Goal: Information Seeking & Learning: Learn about a topic

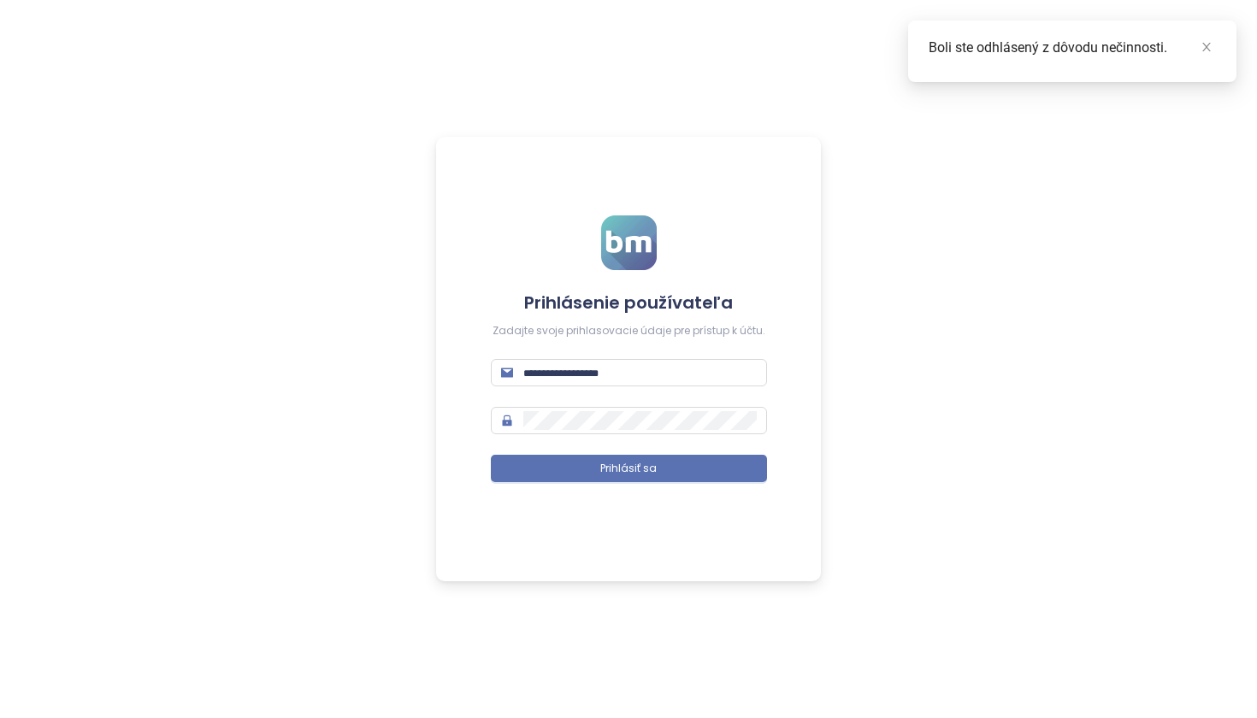
click at [1128, 181] on div "Prihlásenie používateľa Zadajte svoje prihlasovacie údaje pre prístup k účtu. P…" at bounding box center [628, 359] width 1257 height 718
click at [1211, 49] on icon "close" at bounding box center [1206, 47] width 12 height 12
click at [605, 381] on span at bounding box center [629, 372] width 276 height 27
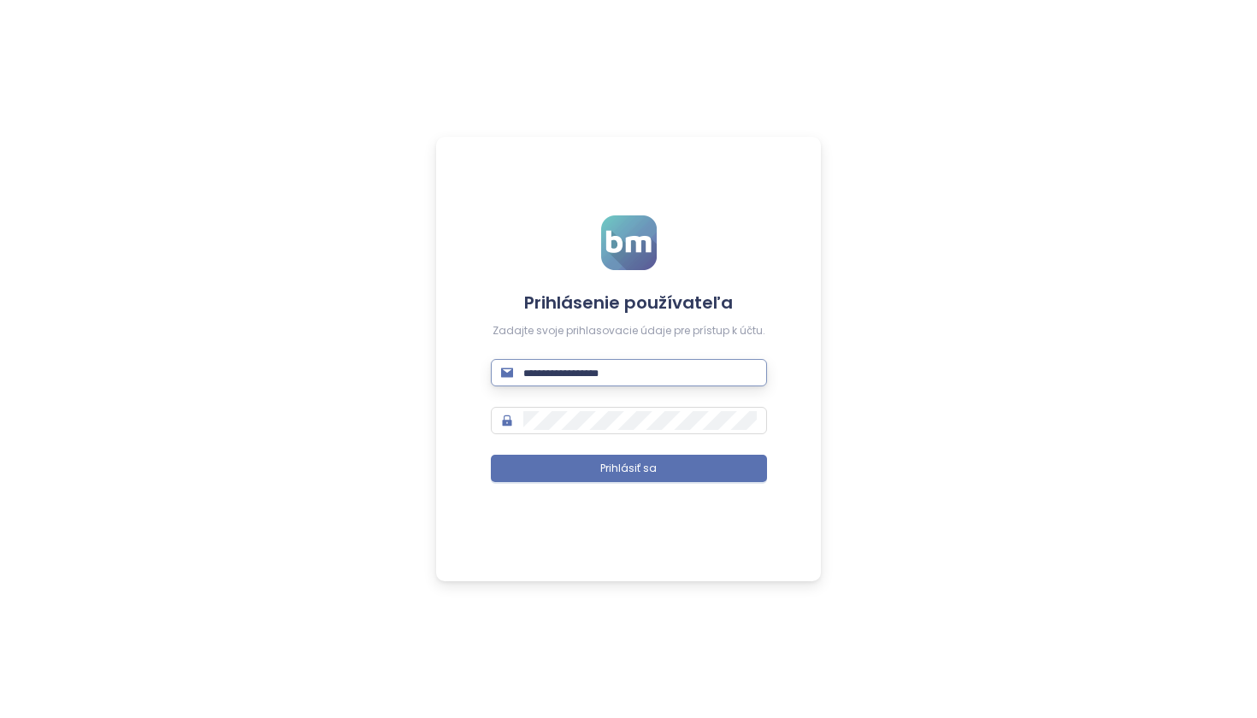
type input "**********"
click at [628, 468] on button "Prihlásiť sa" at bounding box center [629, 468] width 276 height 27
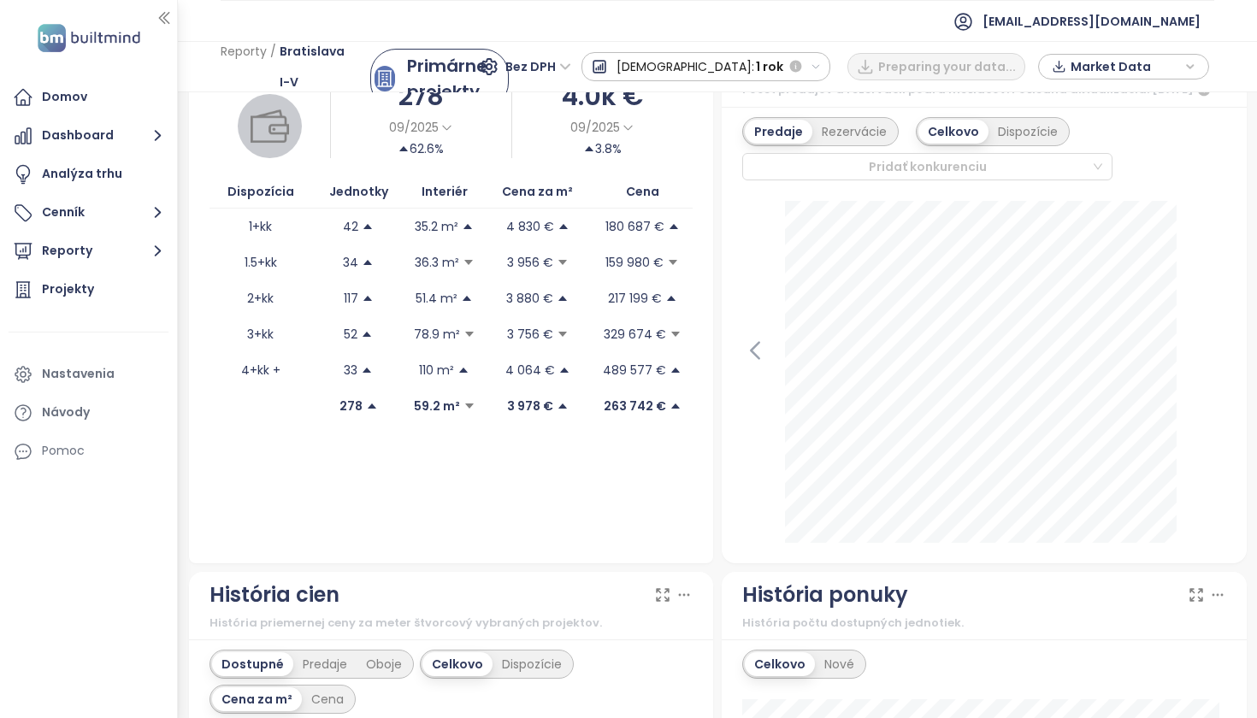
scroll to position [205, 0]
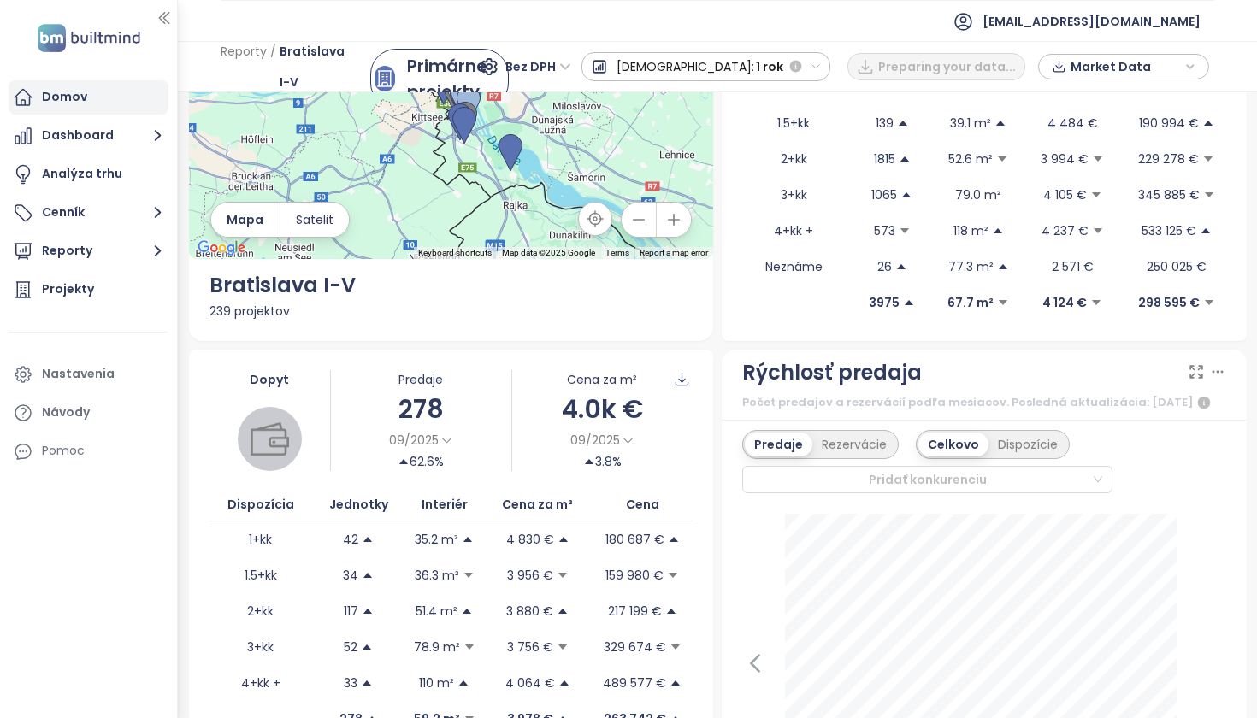
click at [73, 94] on div "Domov" at bounding box center [64, 96] width 45 height 21
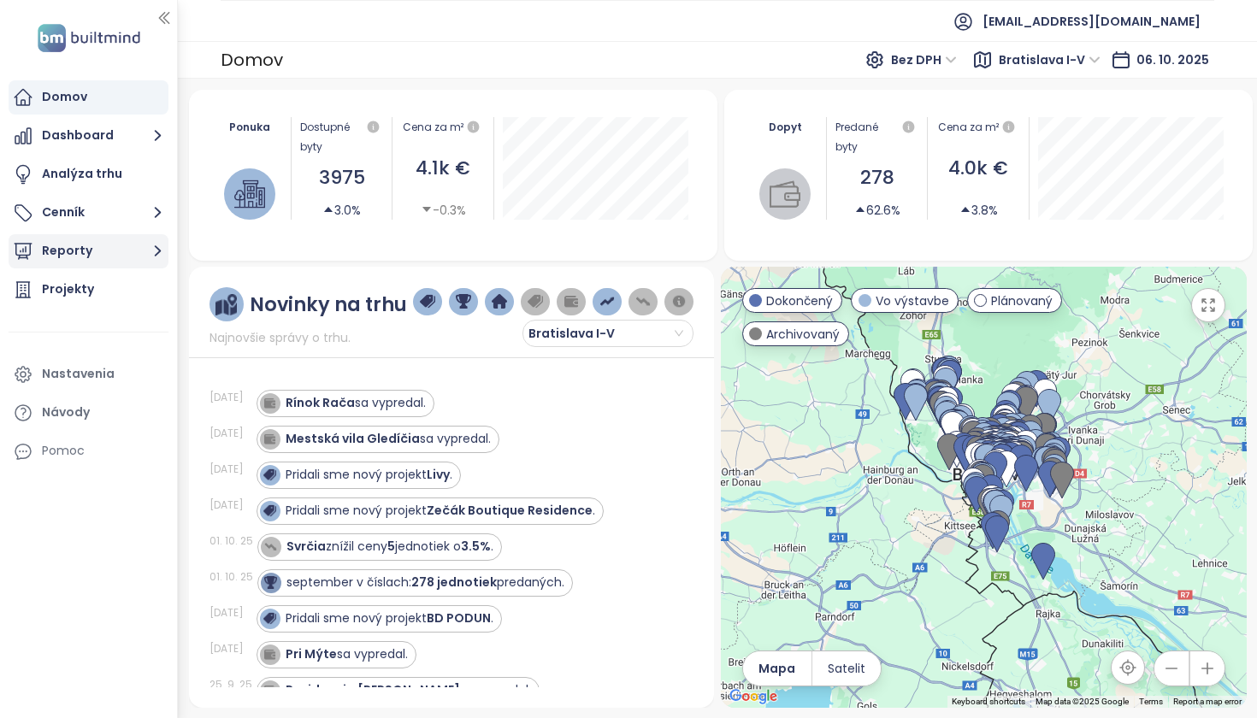
click at [85, 250] on button "Reporty" at bounding box center [89, 251] width 160 height 34
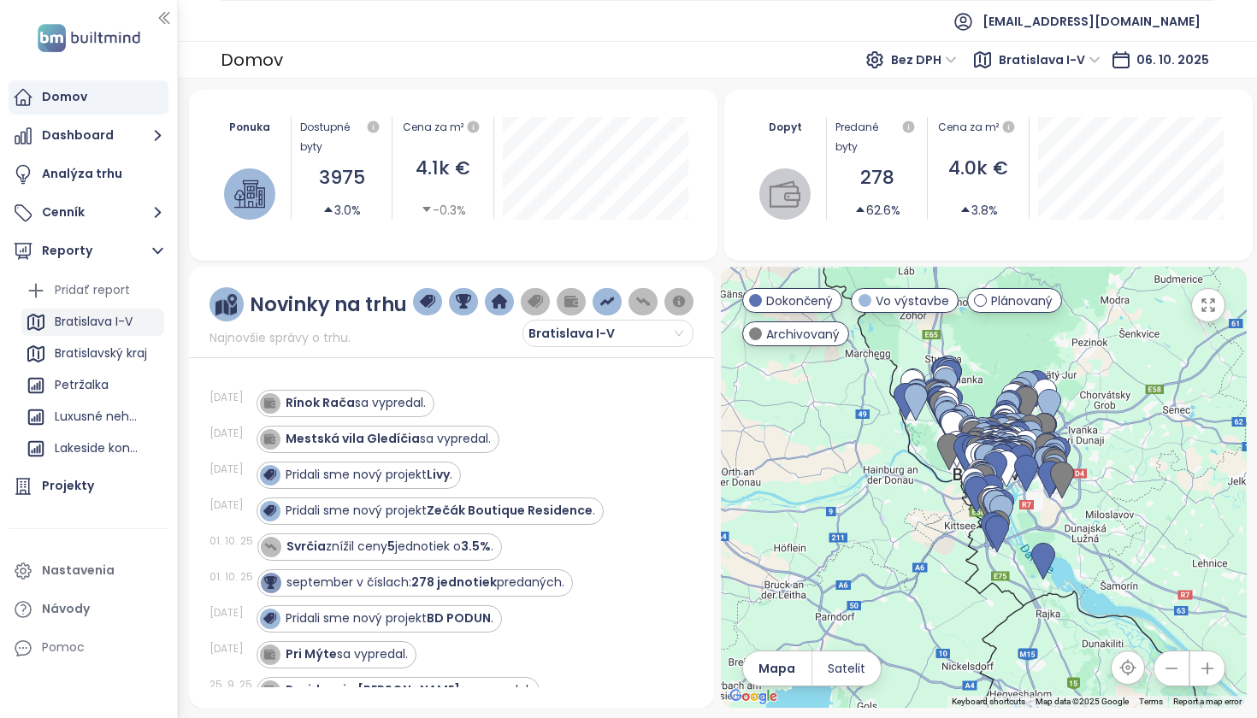
click at [104, 317] on div "Bratislava I-V" at bounding box center [94, 321] width 78 height 21
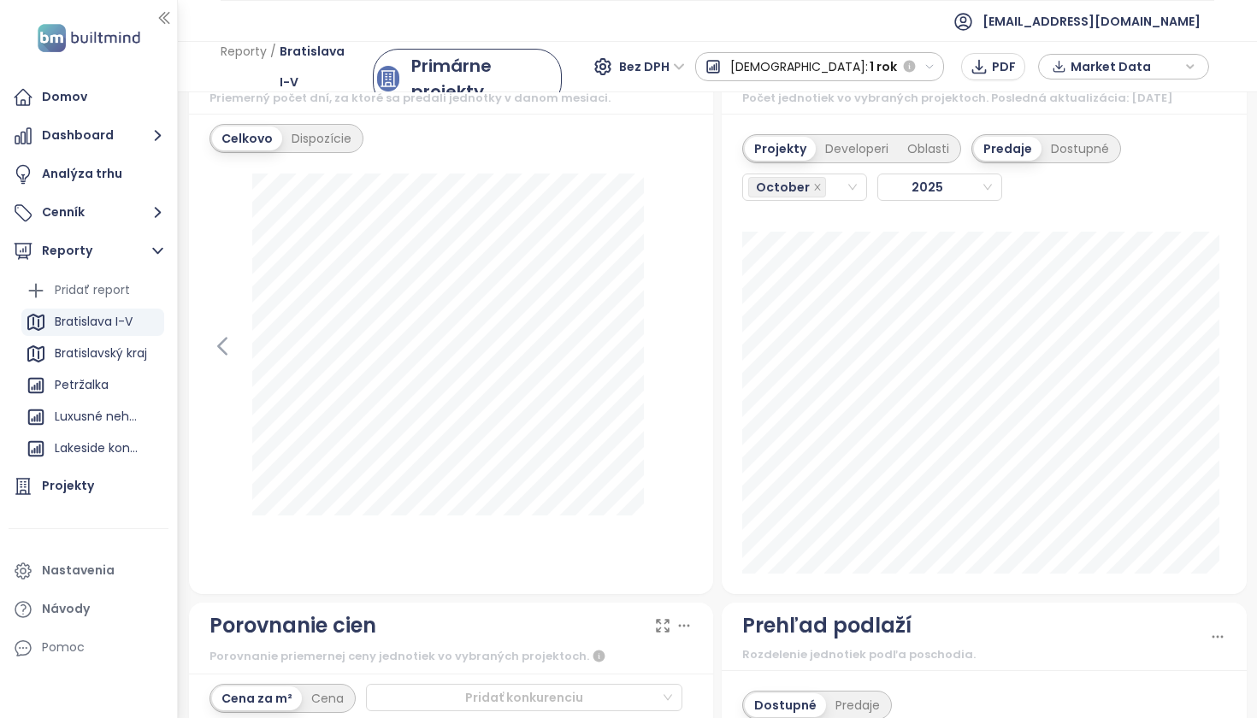
scroll to position [2080, 0]
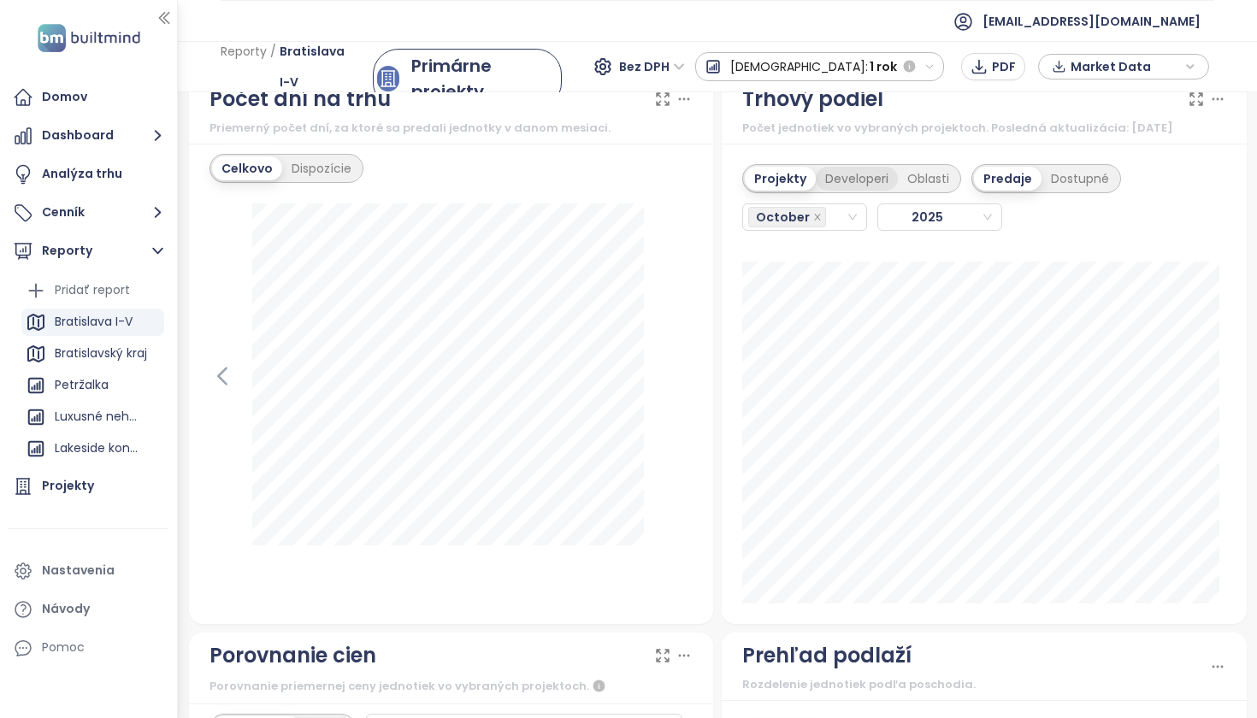
click at [835, 186] on div "Developeri" at bounding box center [857, 179] width 82 height 24
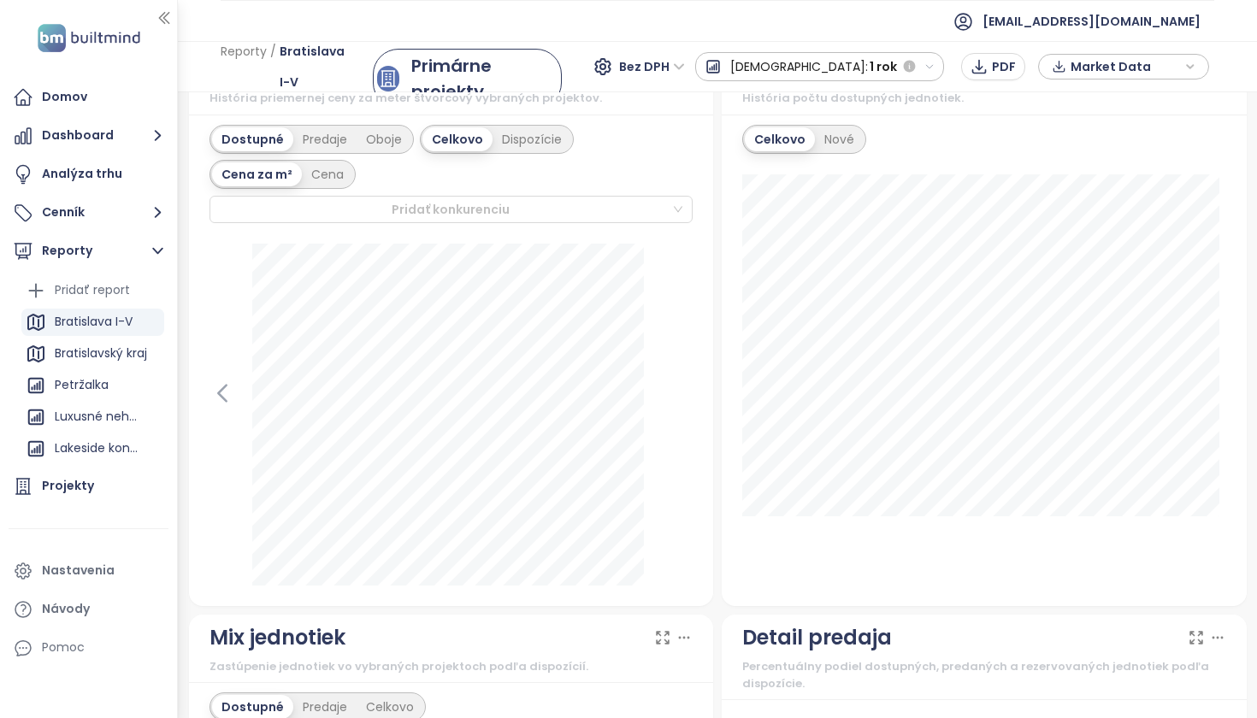
scroll to position [0, 0]
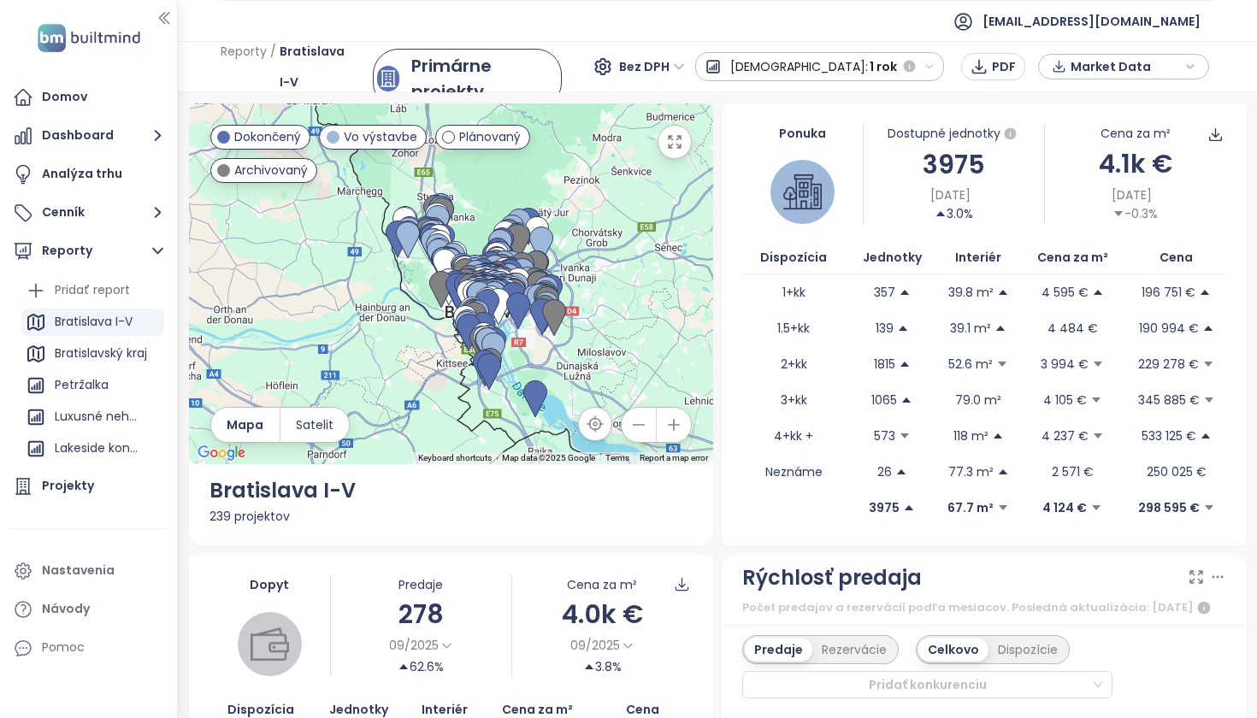
drag, startPoint x: 492, startPoint y: 263, endPoint x: 616, endPoint y: 304, distance: 131.4
click at [617, 309] on div at bounding box center [451, 283] width 525 height 361
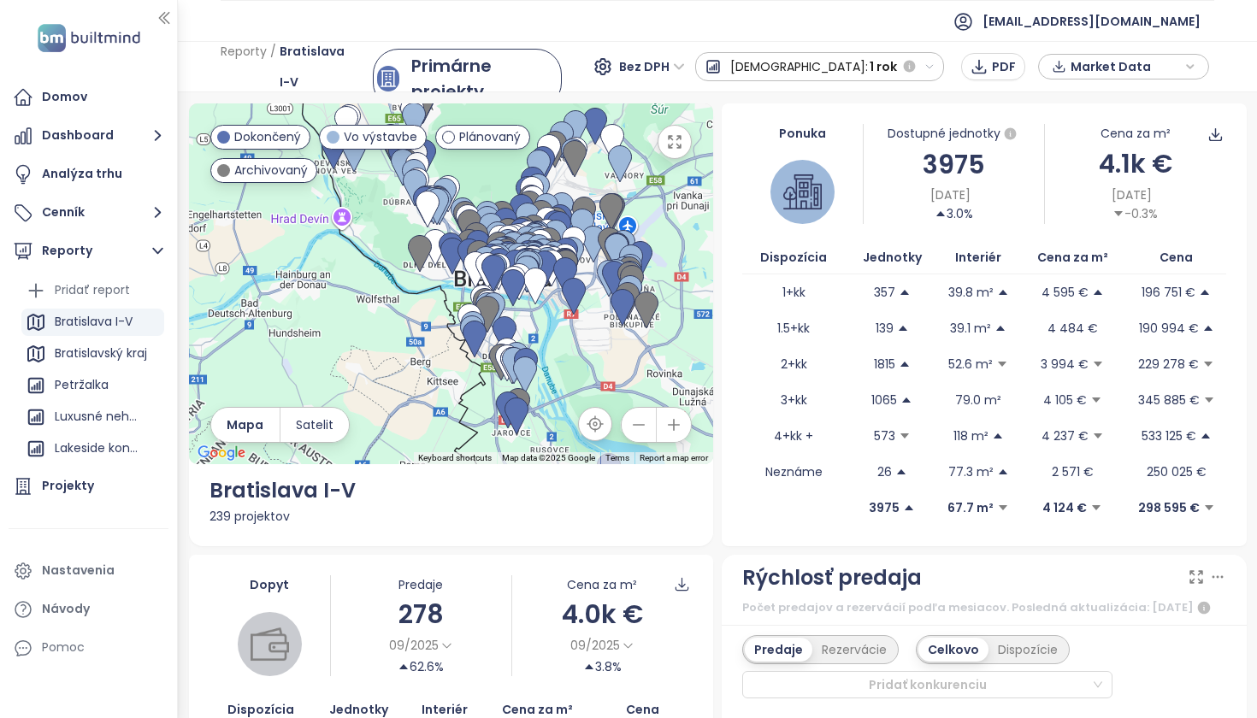
drag, startPoint x: 638, startPoint y: 276, endPoint x: 692, endPoint y: 249, distance: 61.2
click at [692, 249] on div at bounding box center [451, 283] width 525 height 361
click at [70, 97] on div "Domov" at bounding box center [64, 96] width 45 height 21
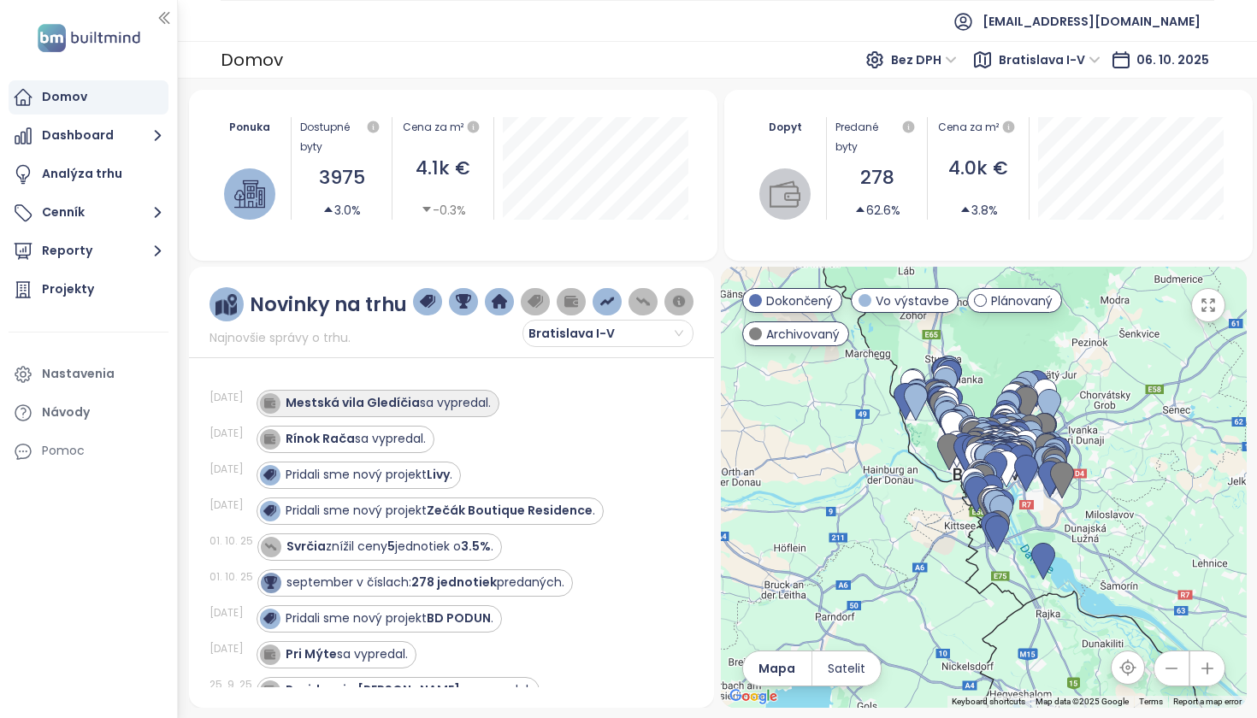
click at [366, 406] on strong "Mestská vila Gledíčia" at bounding box center [353, 402] width 134 height 17
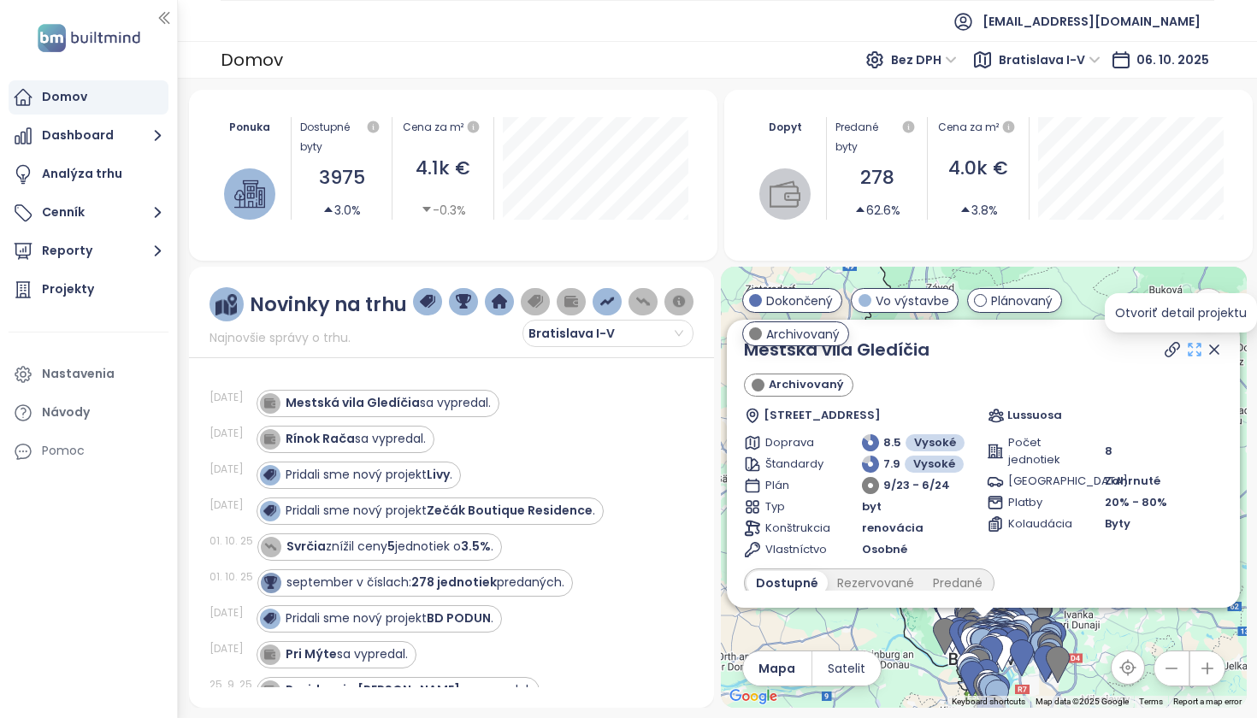
click at [1186, 348] on icon at bounding box center [1194, 349] width 17 height 17
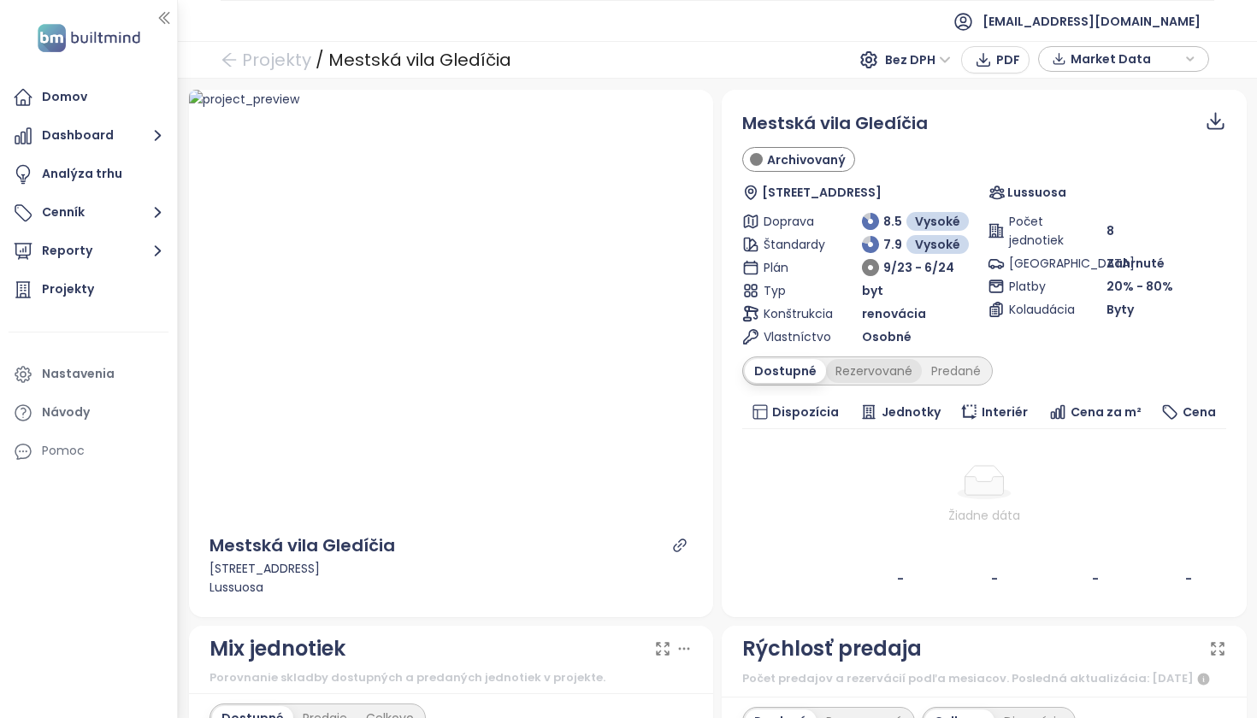
click at [864, 372] on div "Rezervované" at bounding box center [874, 371] width 96 height 24
click at [963, 378] on div "Predané" at bounding box center [956, 371] width 68 height 24
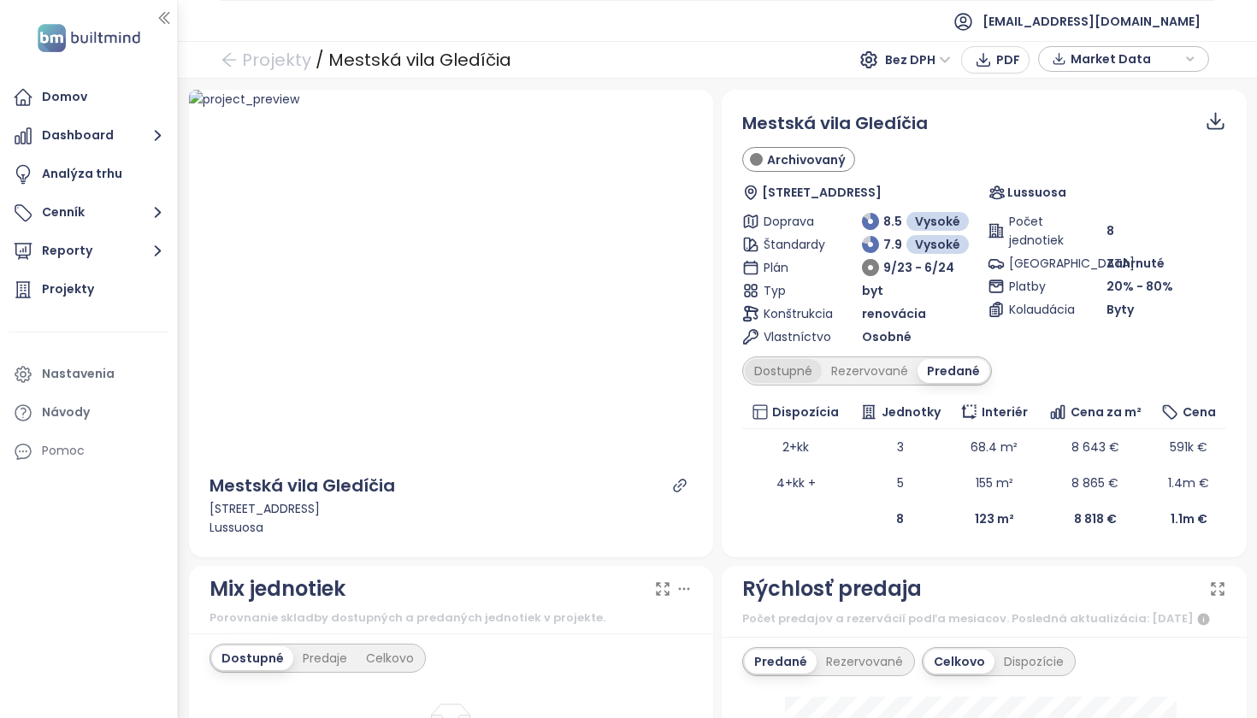
click at [766, 375] on div "Dostupné" at bounding box center [783, 371] width 77 height 24
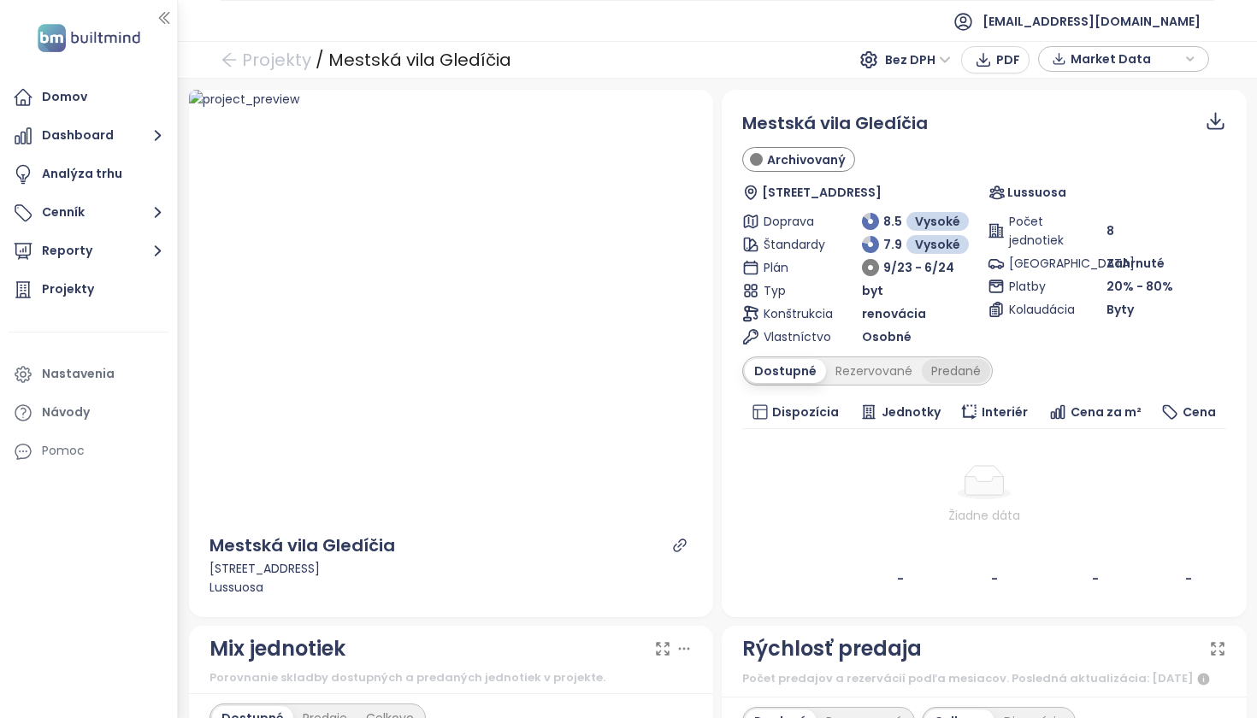
click at [945, 378] on div "Predané" at bounding box center [956, 371] width 68 height 24
